Goal: Task Accomplishment & Management: Manage account settings

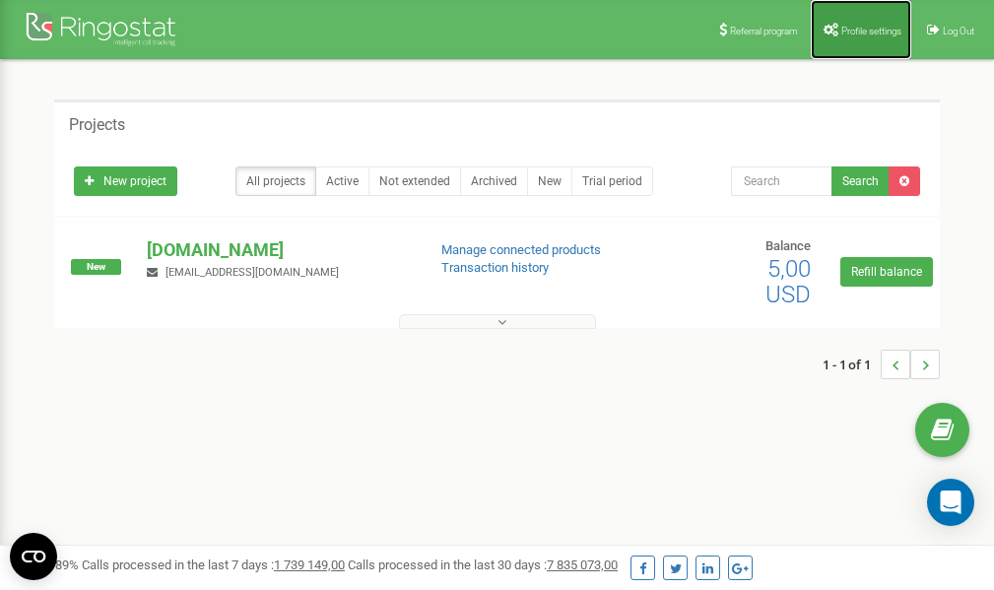
click at [857, 27] on span "Profile settings" at bounding box center [871, 31] width 60 height 11
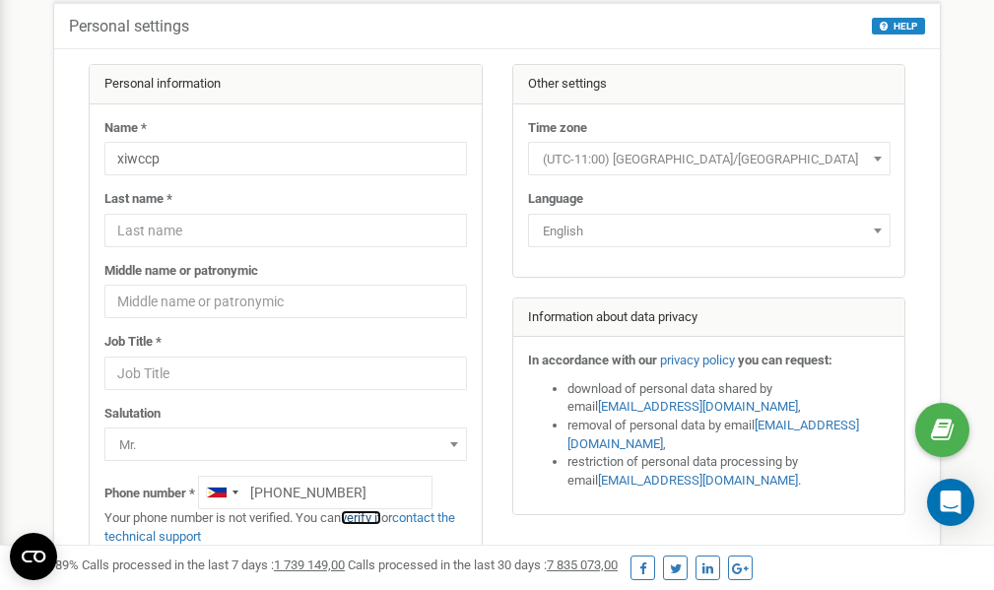
click at [368, 516] on link "verify it" at bounding box center [361, 517] width 40 height 15
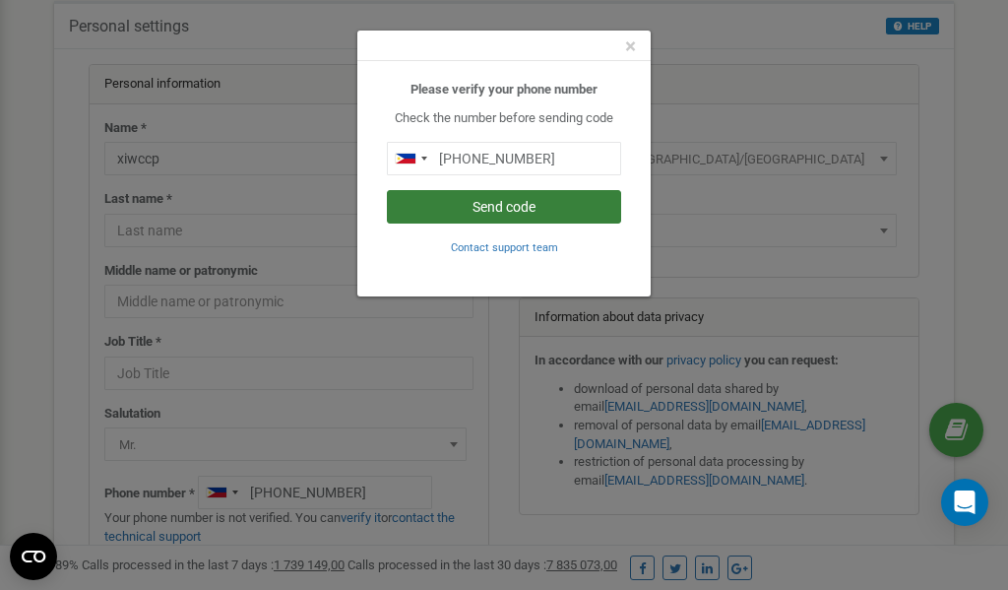
click at [494, 213] on button "Send code" at bounding box center [504, 206] width 234 height 33
